Goal: Find specific page/section: Find specific page/section

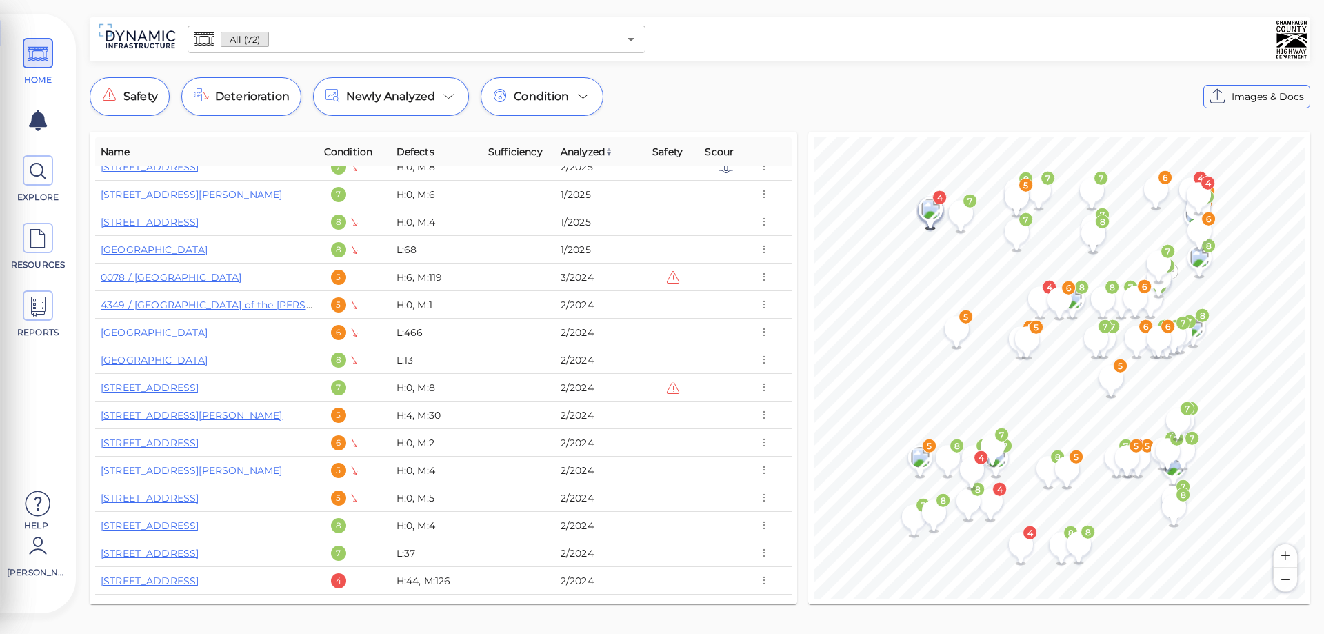
scroll to position [483, 0]
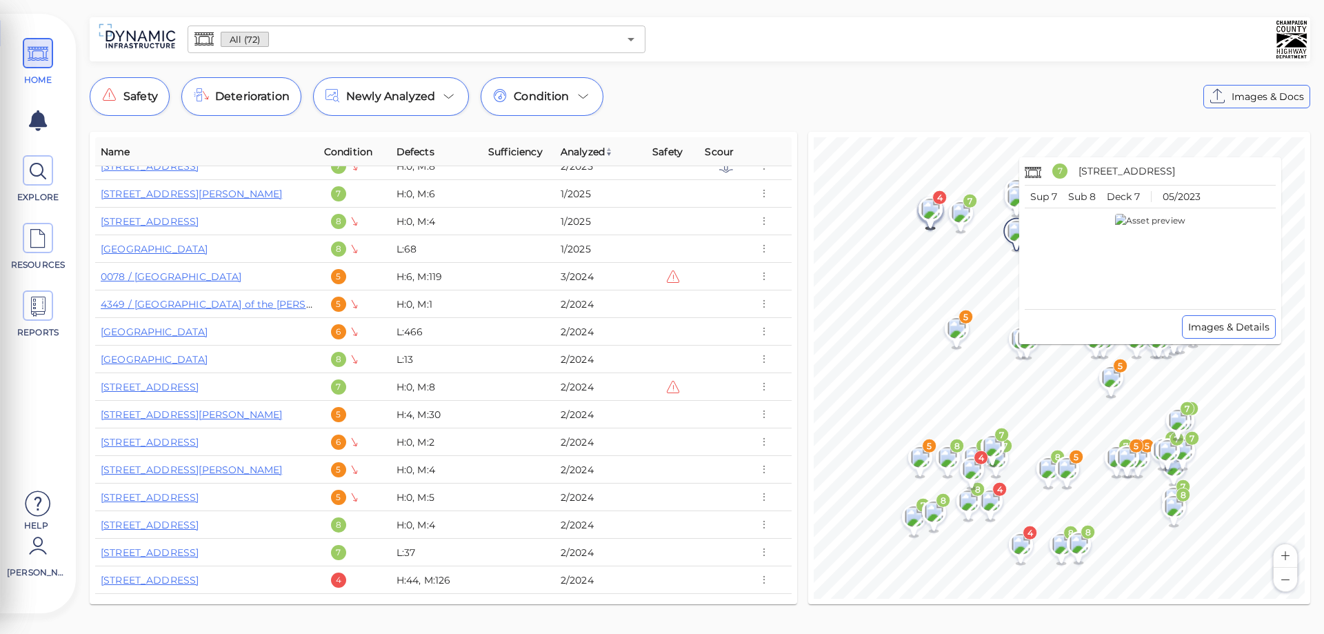
click at [1019, 236] on image at bounding box center [1017, 231] width 28 height 21
click at [1230, 327] on span "Images & Details" at bounding box center [1228, 327] width 81 height 17
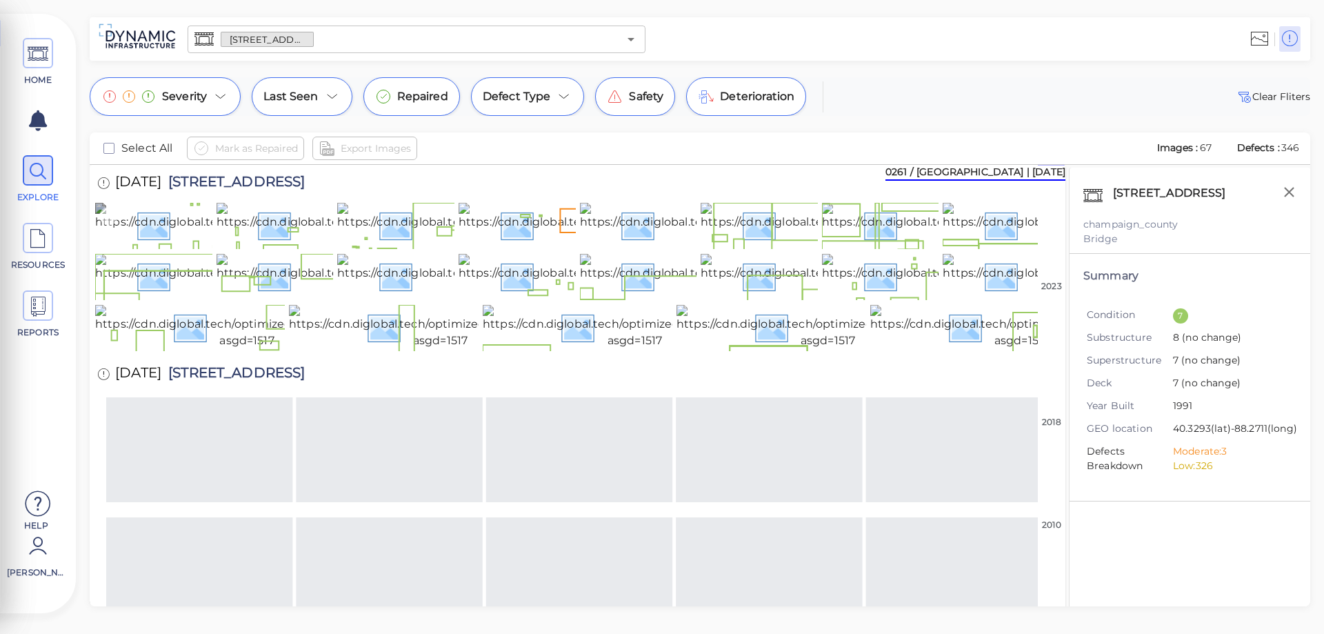
click at [177, 247] on img at bounding box center [243, 225] width 297 height 44
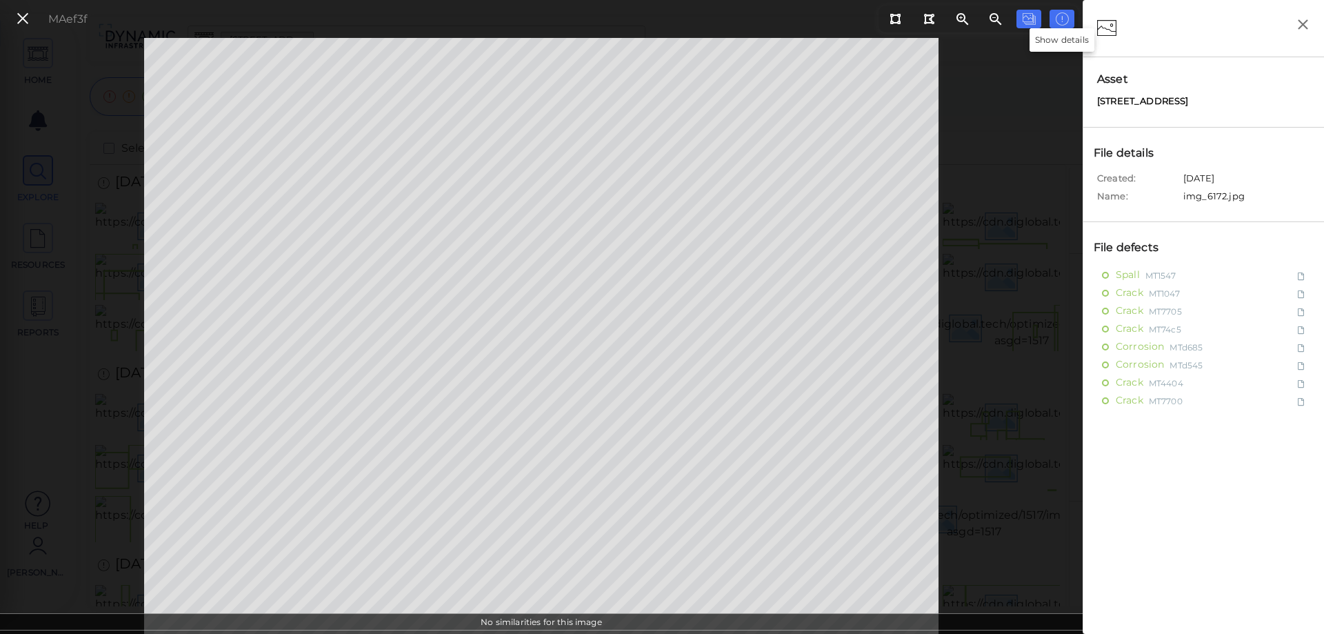
click at [1064, 17] on icon at bounding box center [1062, 19] width 14 height 17
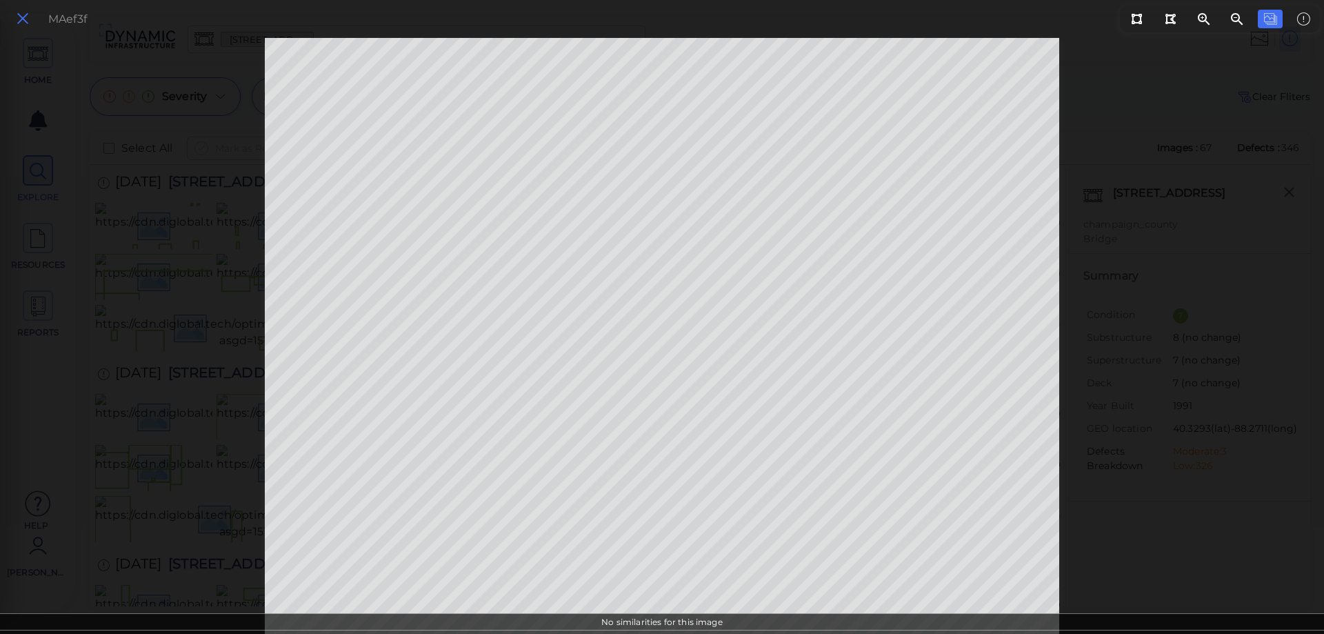
click at [23, 17] on icon at bounding box center [22, 19] width 15 height 19
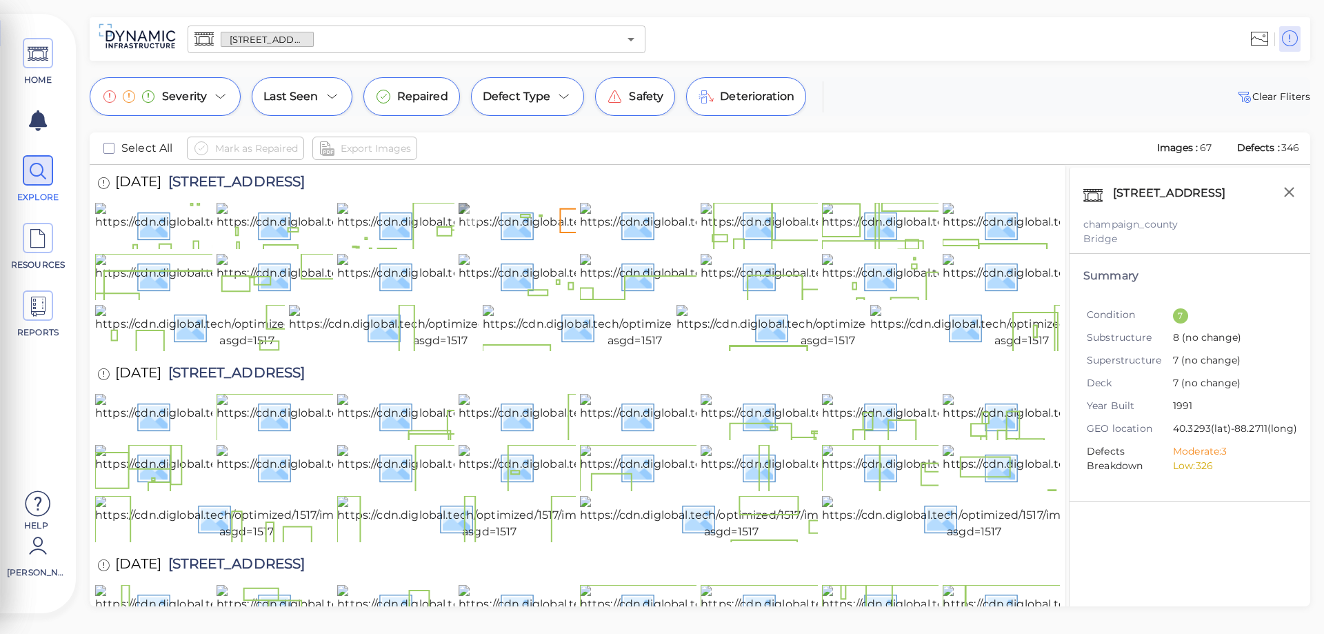
click at [541, 247] on img at bounding box center [608, 225] width 299 height 44
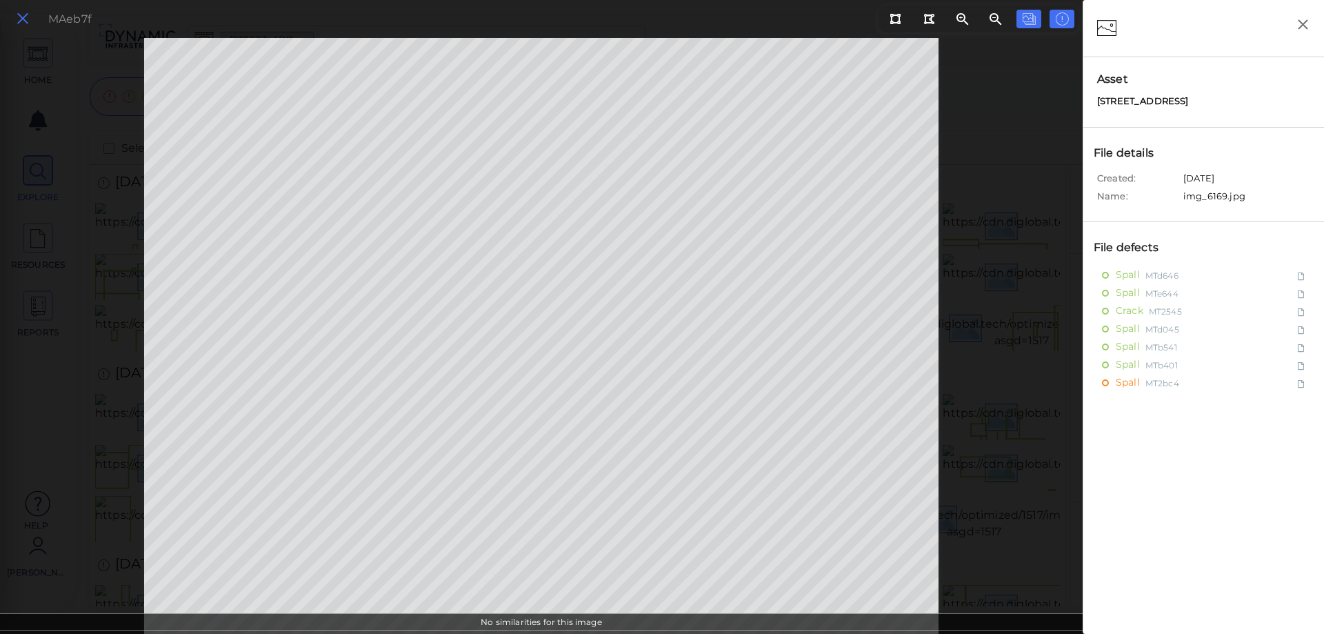
click at [24, 15] on icon at bounding box center [22, 19] width 15 height 19
